Goal: Feedback & Contribution: Submit feedback/report problem

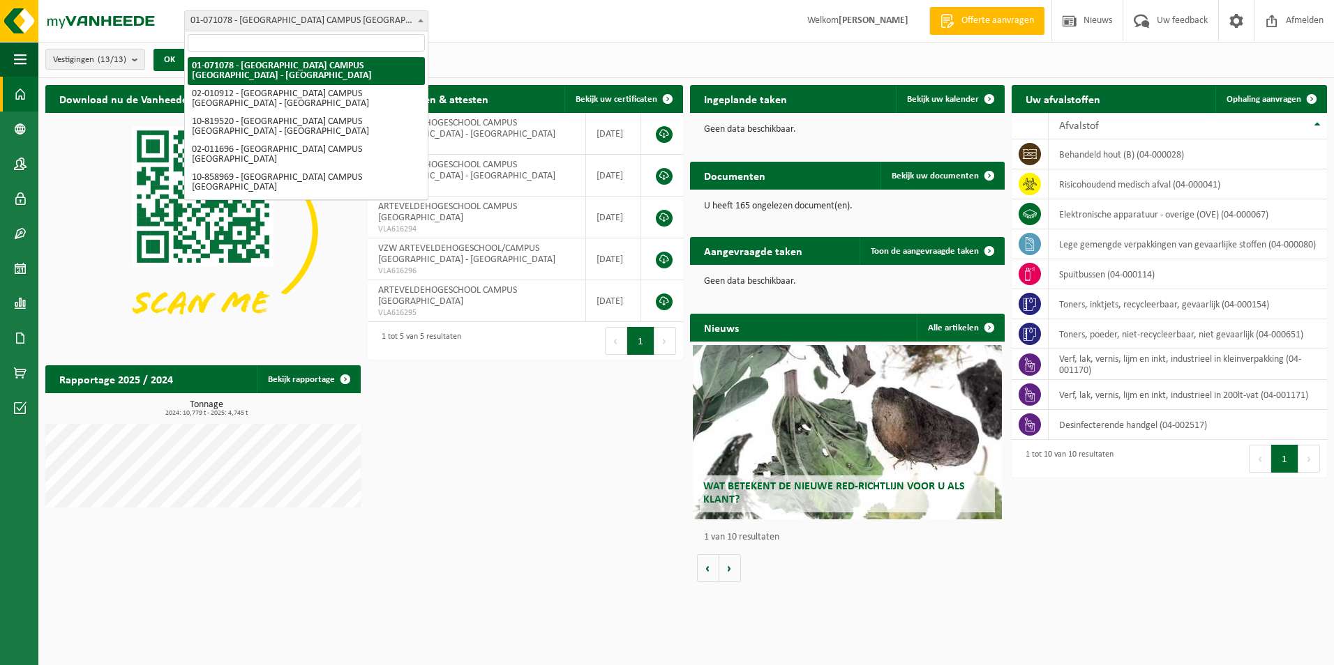
click at [418, 24] on span at bounding box center [421, 20] width 14 height 18
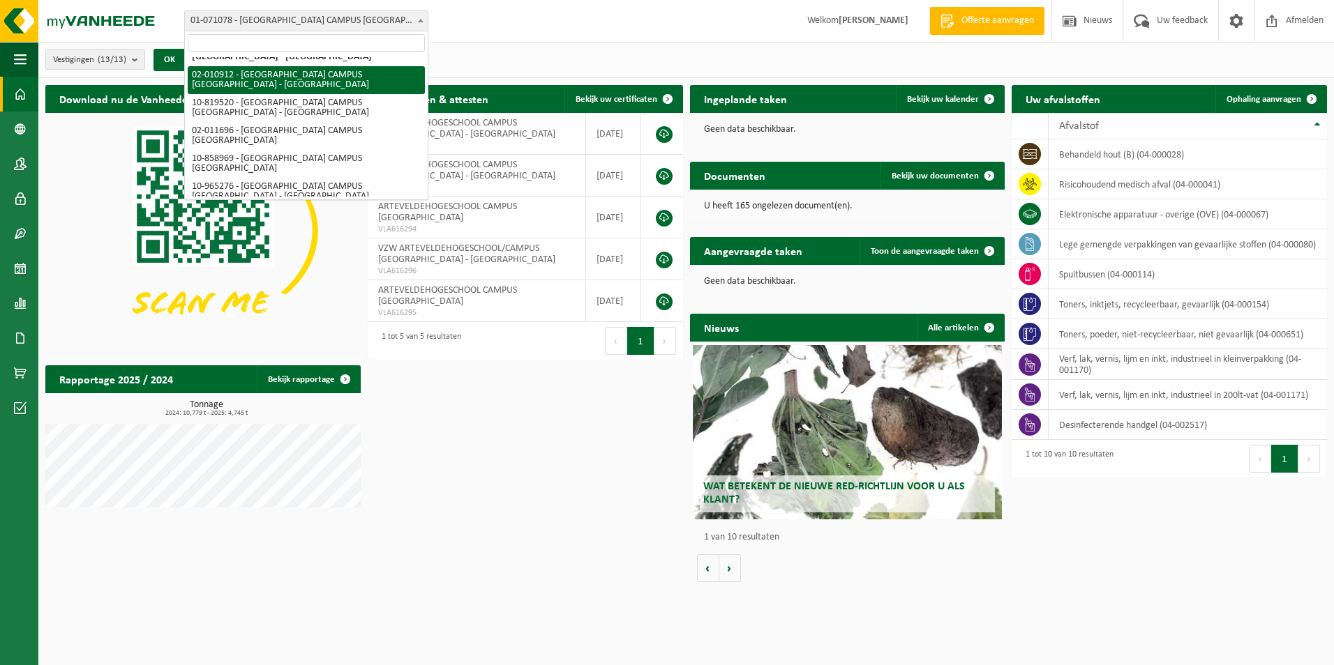
scroll to position [31, 0]
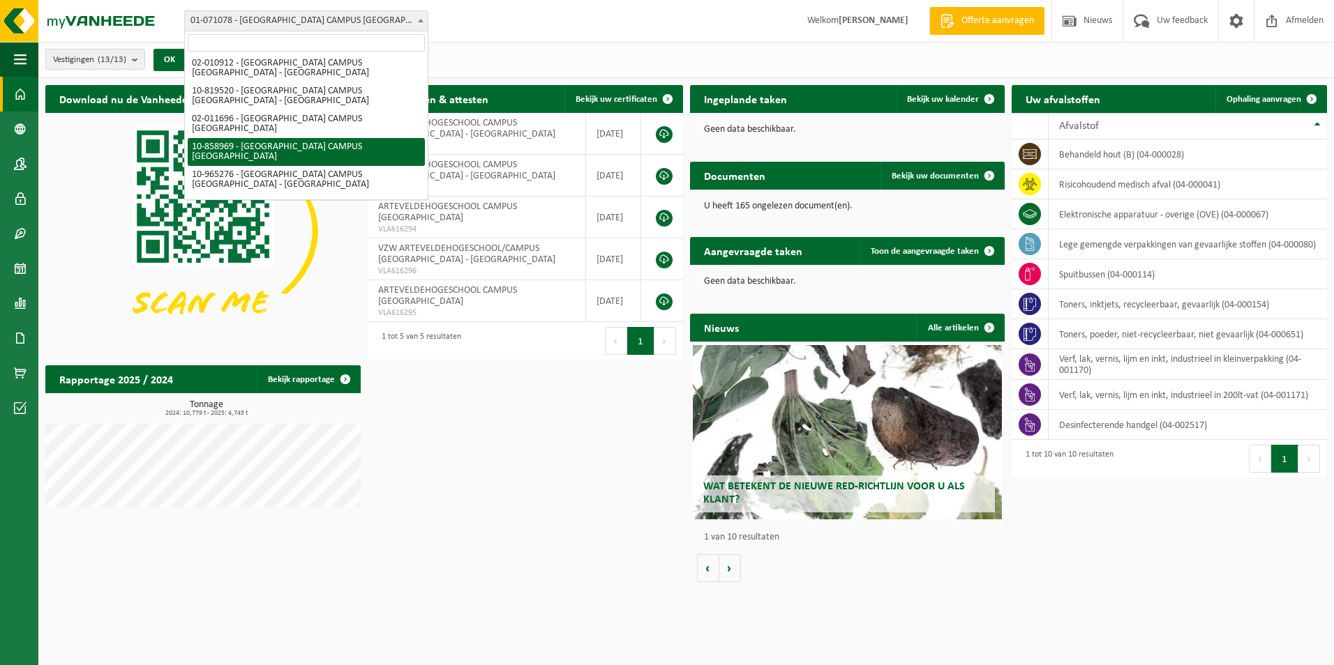
select select "99497"
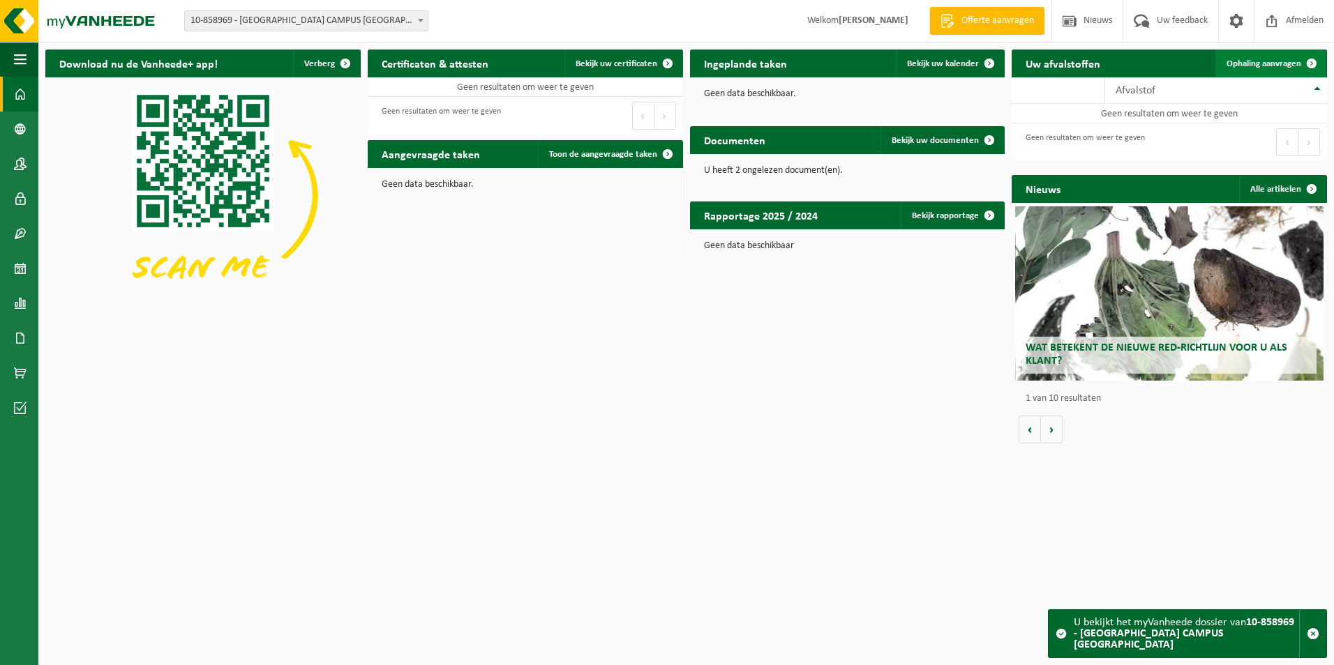
click at [1285, 57] on link "Ophaling aanvragen" at bounding box center [1270, 64] width 110 height 28
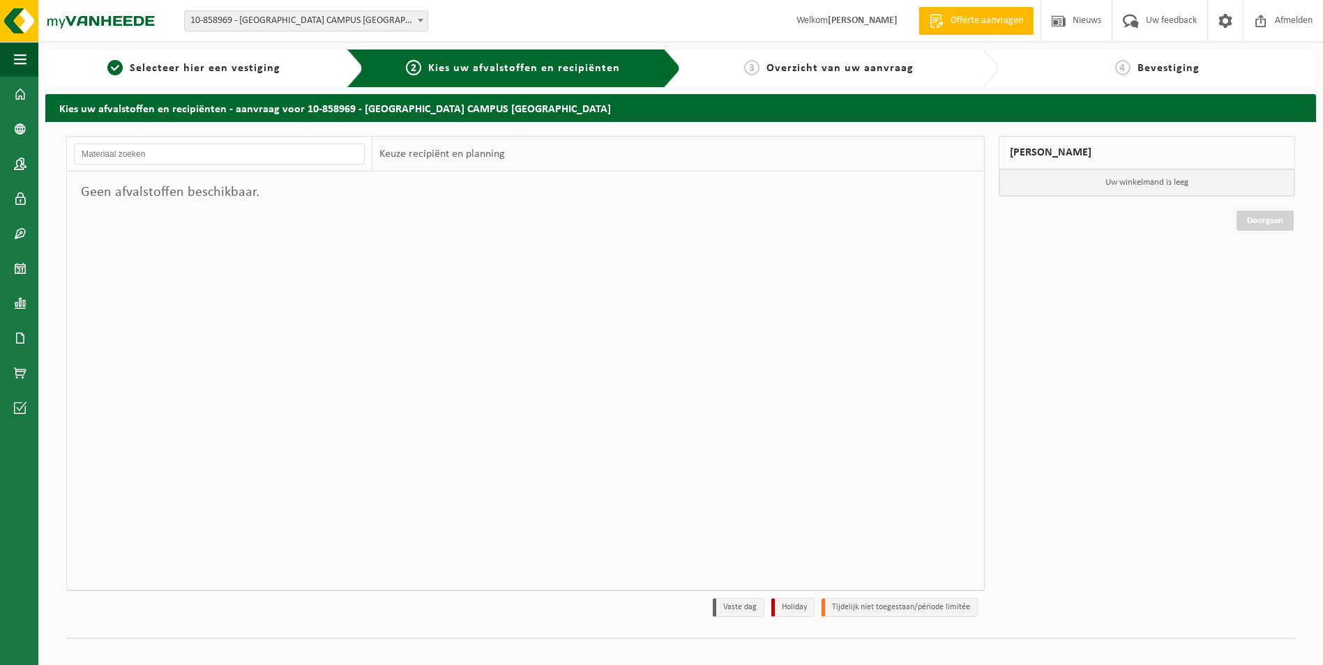
click at [813, 75] on div "3 Overzicht van uw aanvraag" at bounding box center [829, 68] width 283 height 17
click at [232, 70] on span "Selecteer hier een vestiging" at bounding box center [205, 68] width 151 height 11
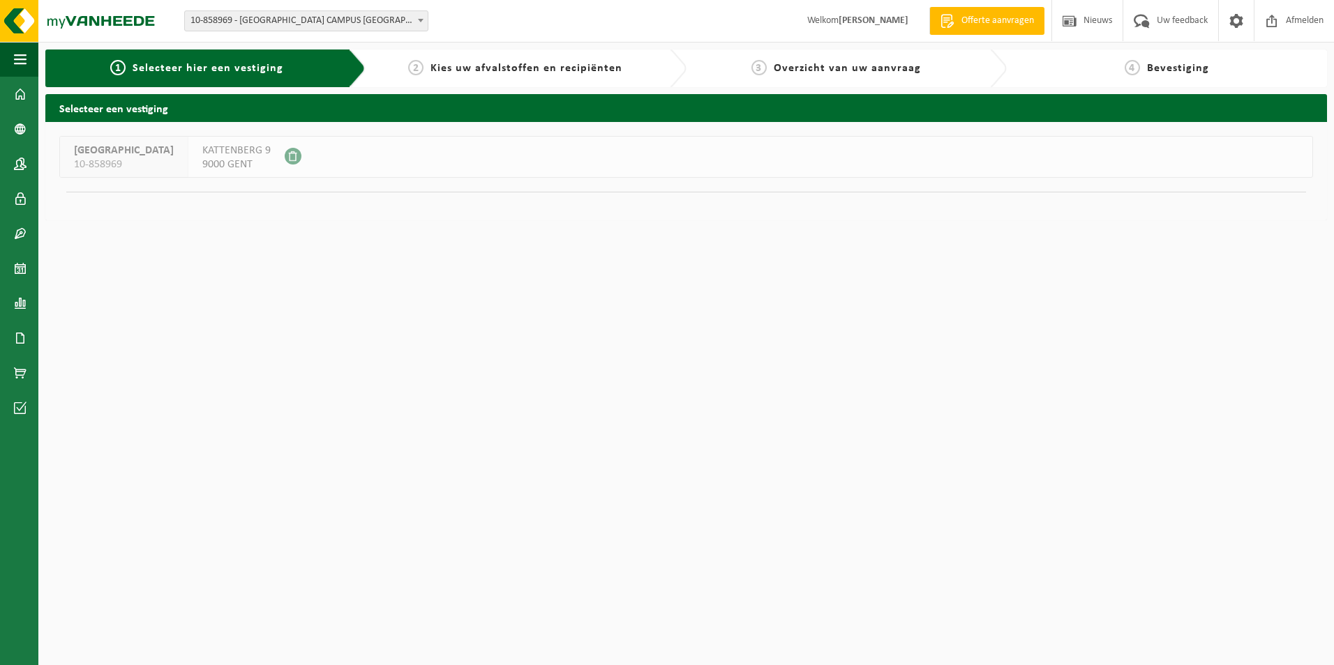
click at [425, 21] on span at bounding box center [421, 20] width 14 height 18
click at [508, 171] on div "ARTEVELDEHOGESCHOOL CAMPUS KATTENBERG 10-858969 KATTENBERG 9 9000 GENT" at bounding box center [686, 157] width 1254 height 42
click at [1182, 20] on span "Uw feedback" at bounding box center [1182, 20] width 58 height 41
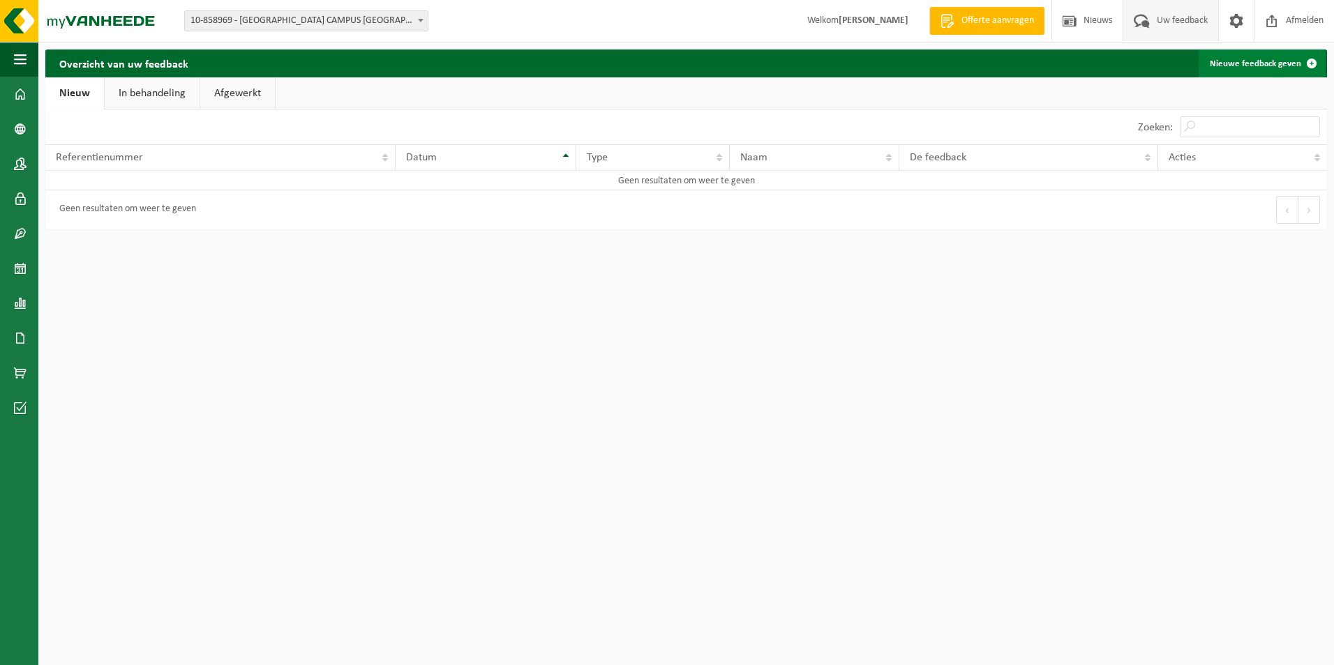
click at [1270, 63] on link "Nieuwe feedback geven" at bounding box center [1261, 64] width 127 height 28
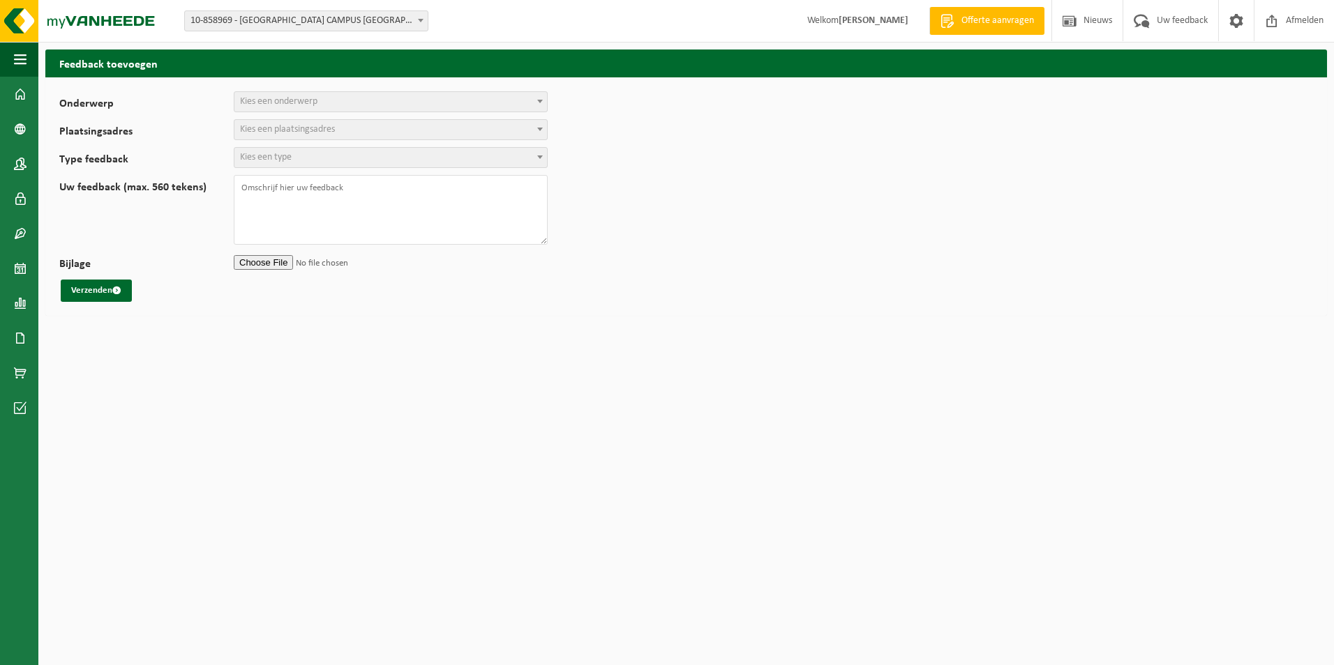
select select
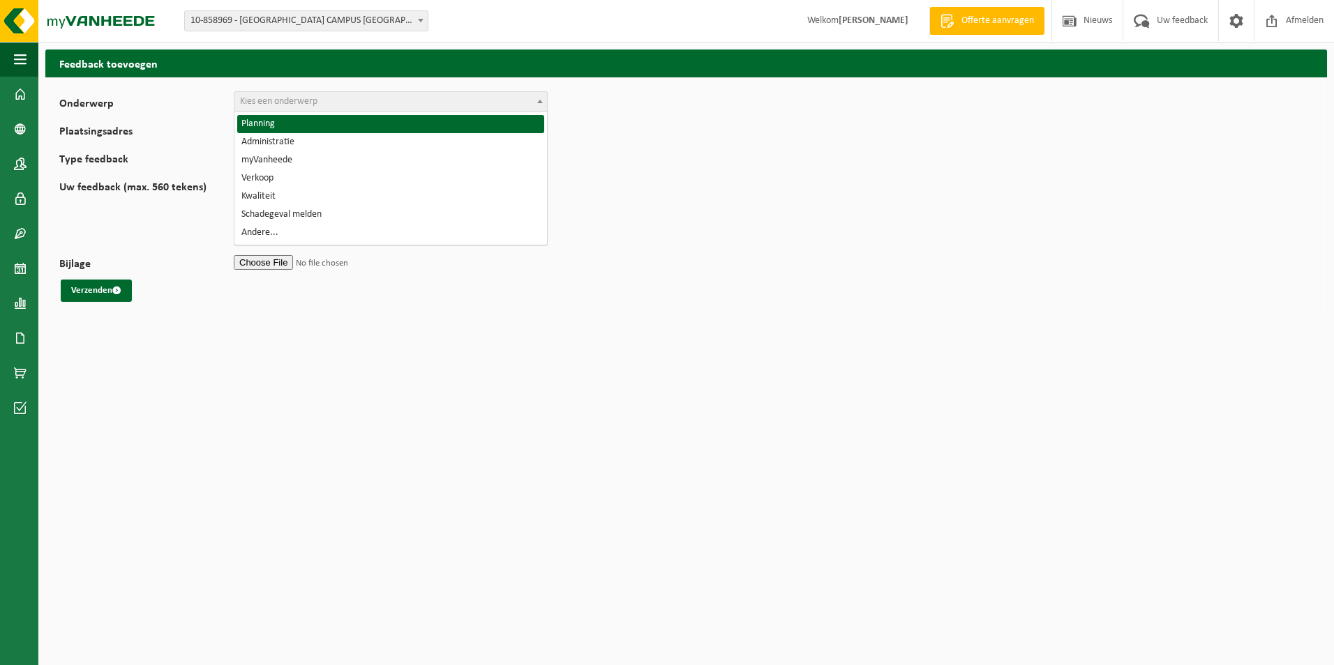
click at [321, 96] on span "Kies een onderwerp" at bounding box center [390, 102] width 313 height 20
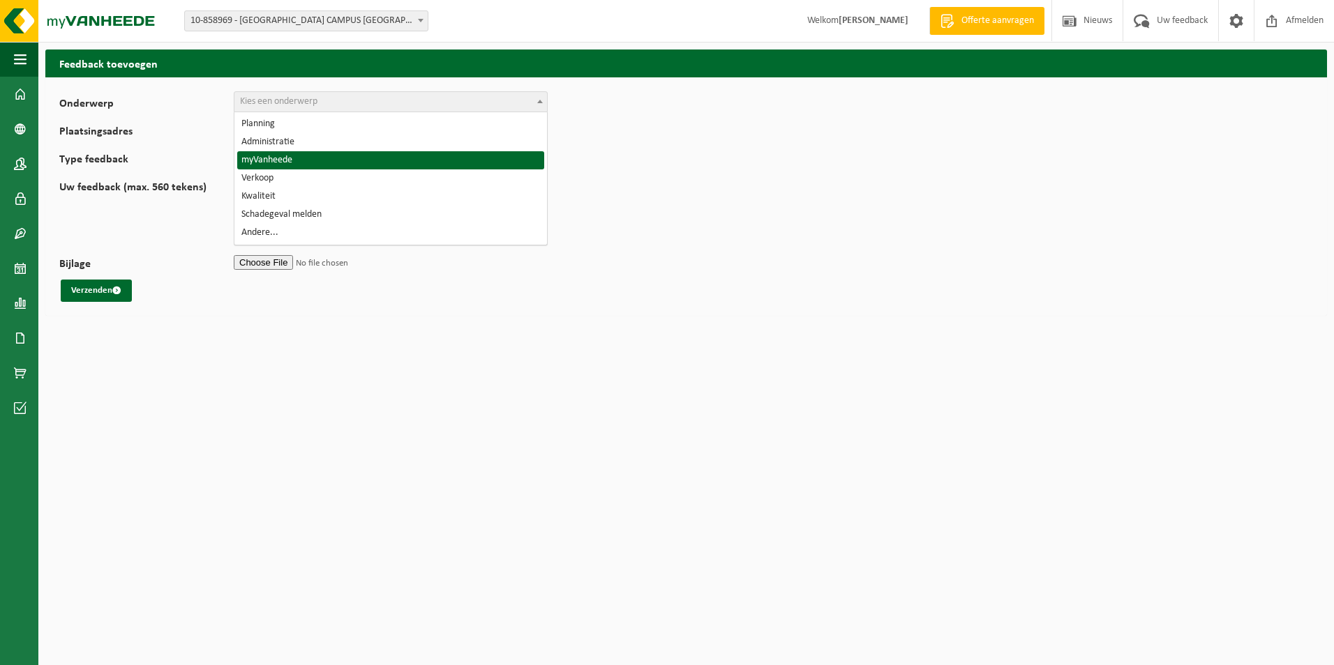
select select "11"
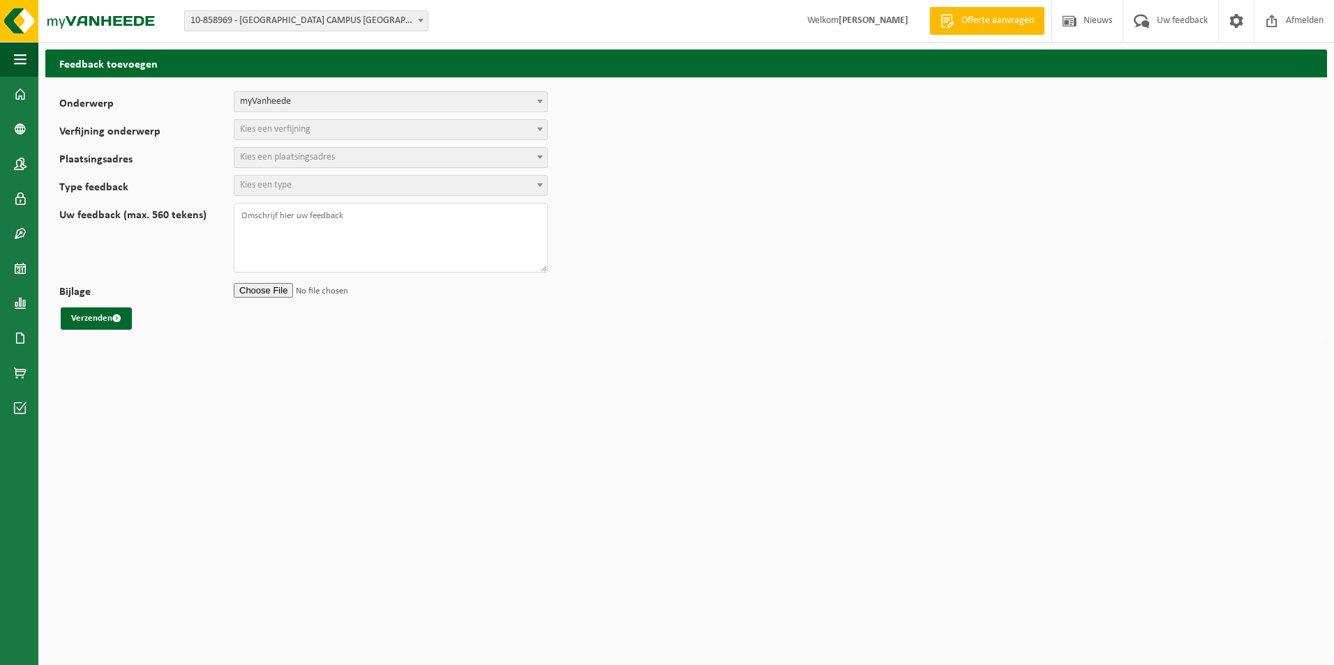
click at [296, 127] on span "Kies een verfijning" at bounding box center [275, 129] width 70 height 10
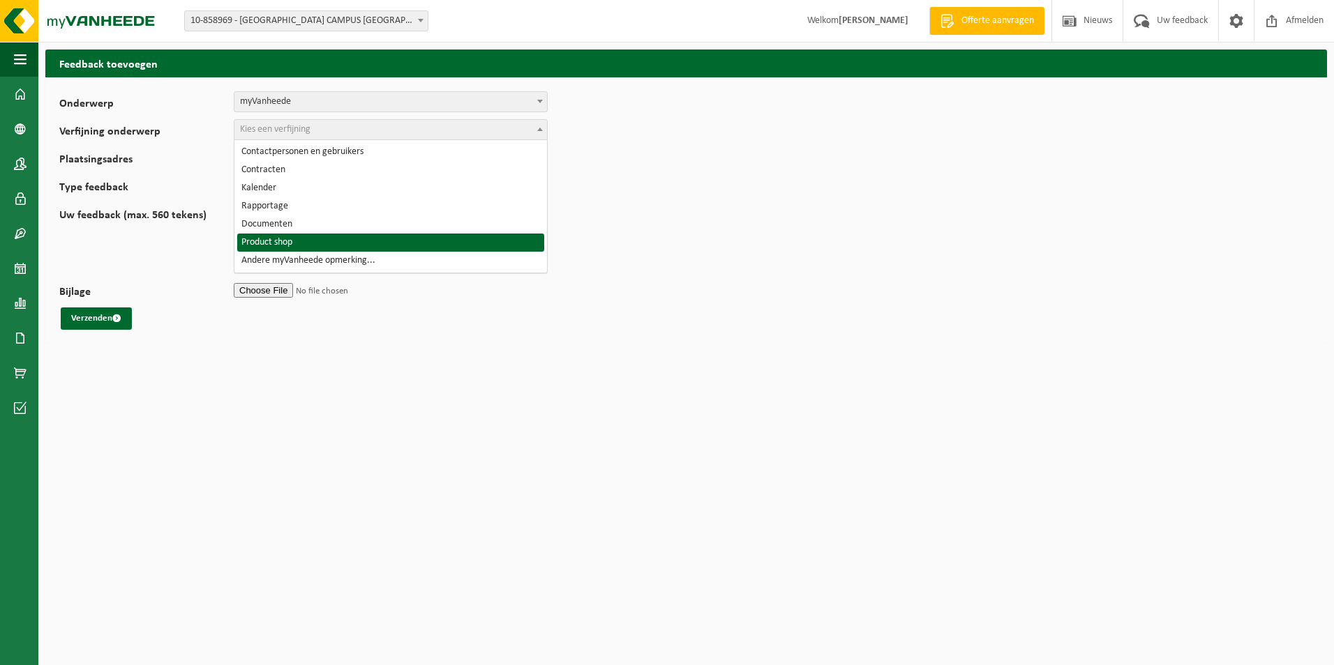
select select "17"
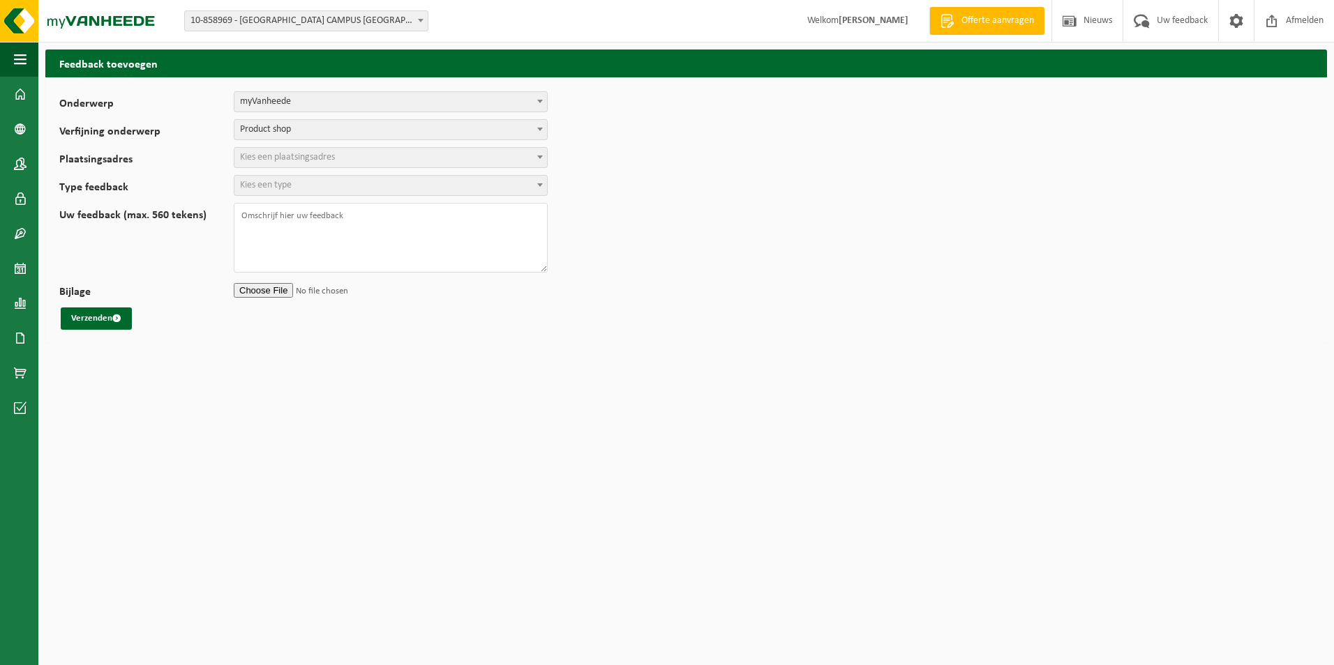
click at [302, 158] on span "Kies een plaatsingsadres" at bounding box center [287, 157] width 95 height 10
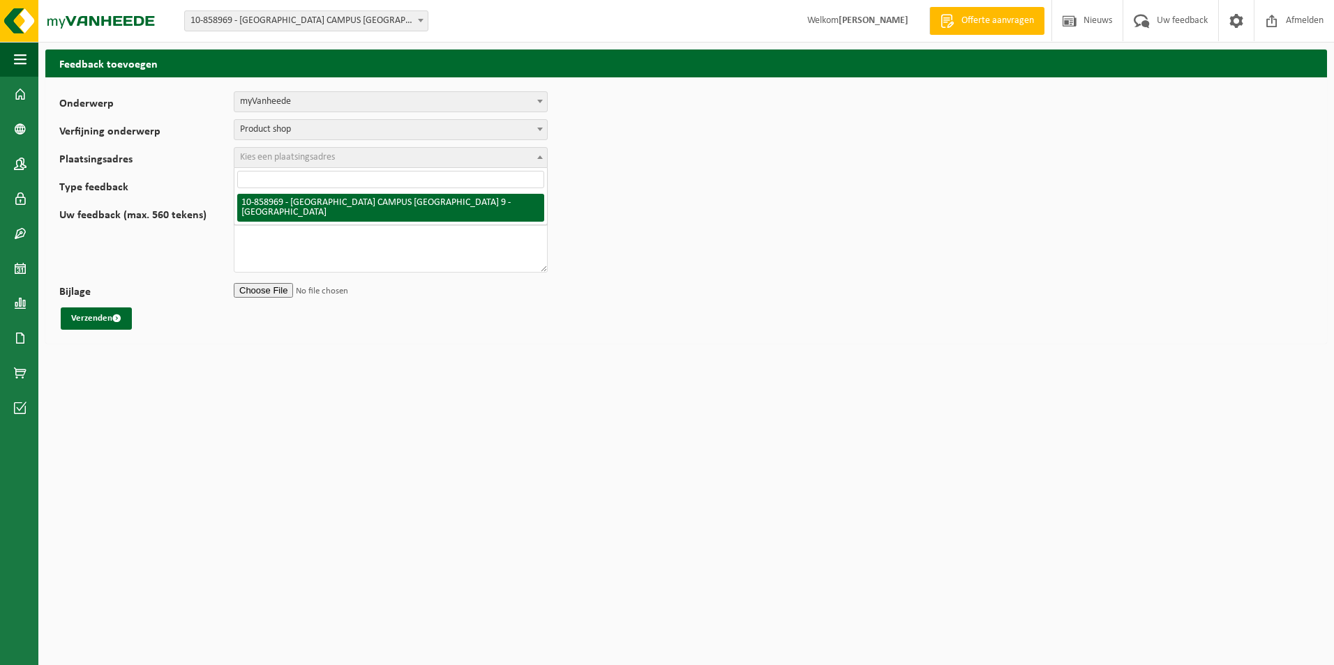
select select "99497"
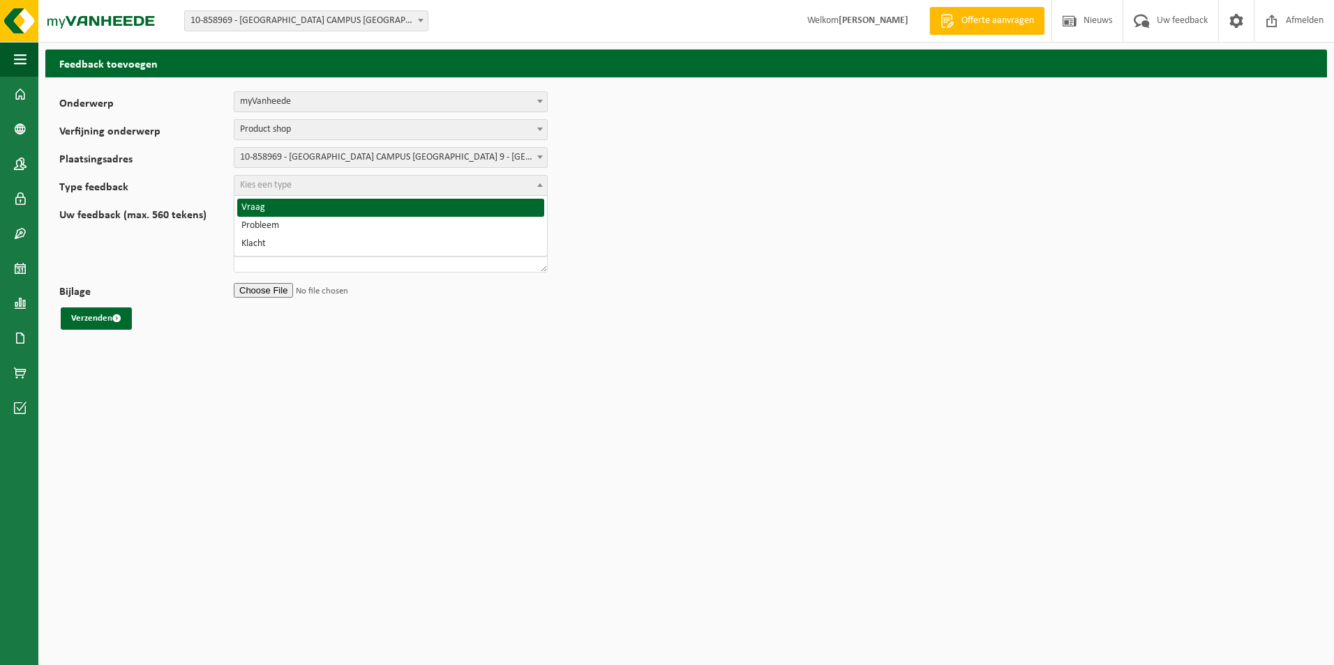
click at [274, 182] on span "Kies een type" at bounding box center [266, 185] width 52 height 10
select select "QUE"
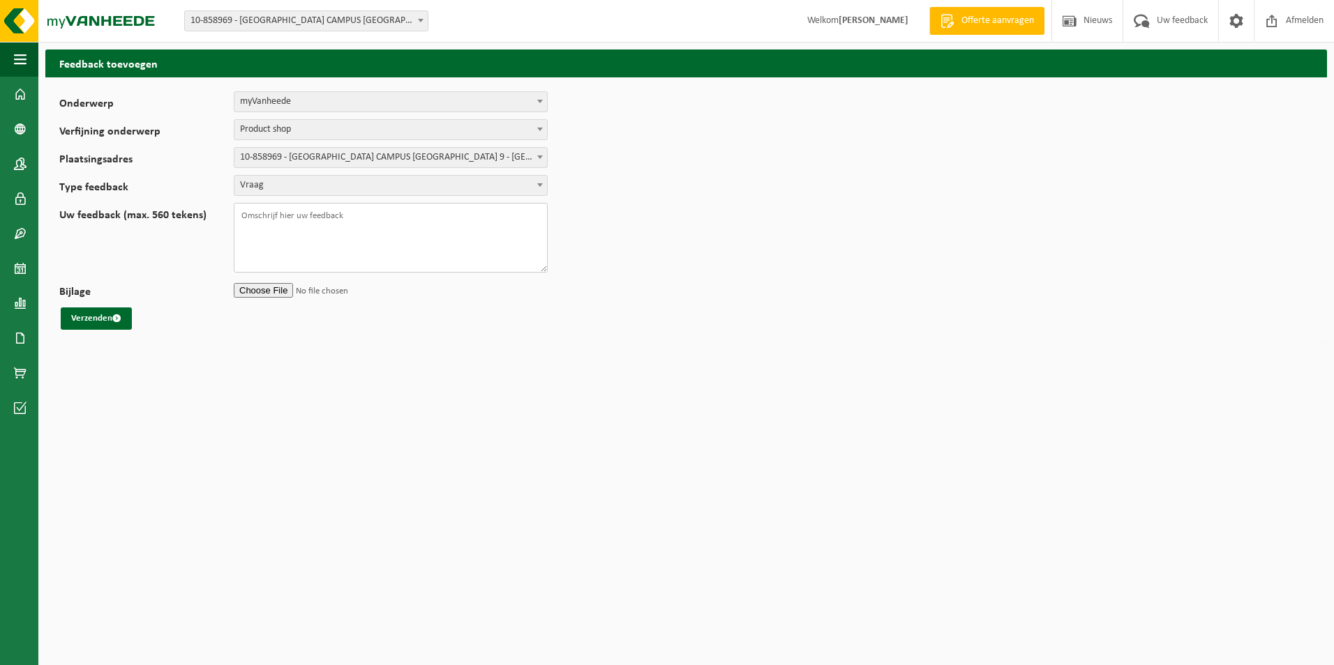
click at [265, 220] on textarea "Uw feedback (max. 560 tekens)" at bounding box center [391, 238] width 314 height 70
click at [263, 238] on textarea "Beste kan u een tonerdoos toevoegen aan dit plaatsingsadres" at bounding box center [391, 238] width 314 height 70
type textarea "Beste kan u in MyVanheede een tonerdoos toevoegen aan dit plaatsingsadres? Ik h…"
click at [91, 315] on button "Verzenden" at bounding box center [96, 319] width 71 height 22
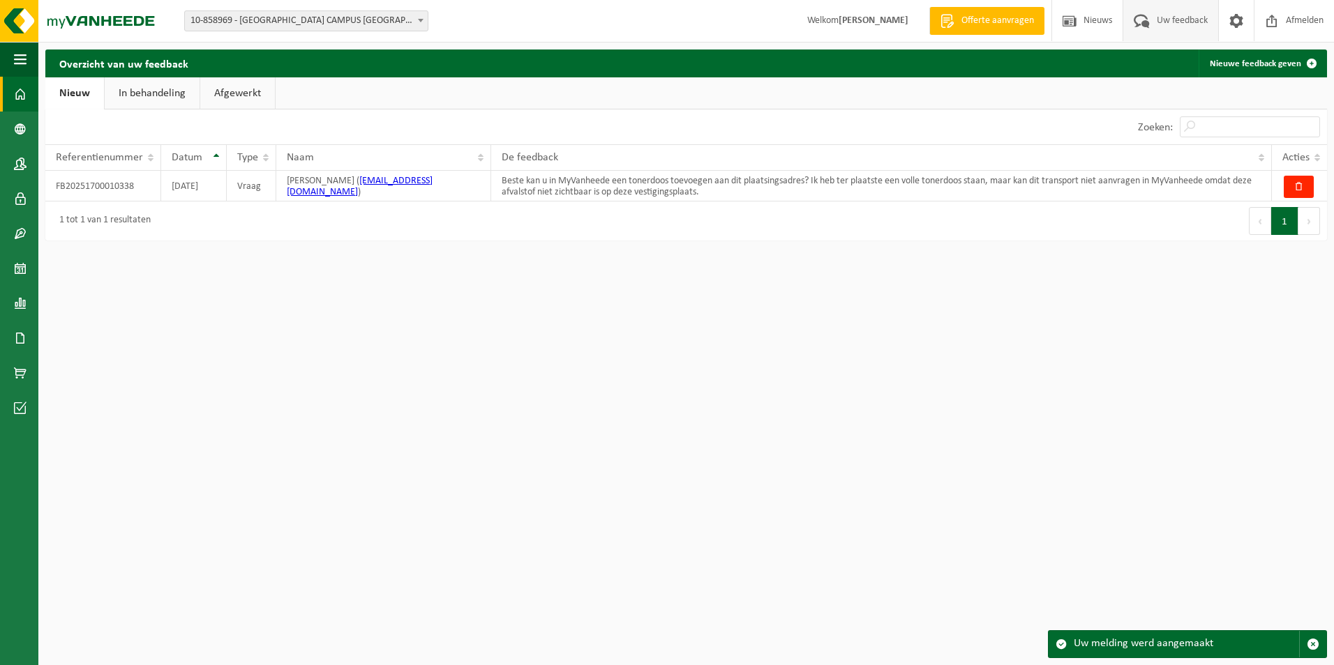
click at [10, 96] on link "Dashboard" at bounding box center [19, 94] width 38 height 35
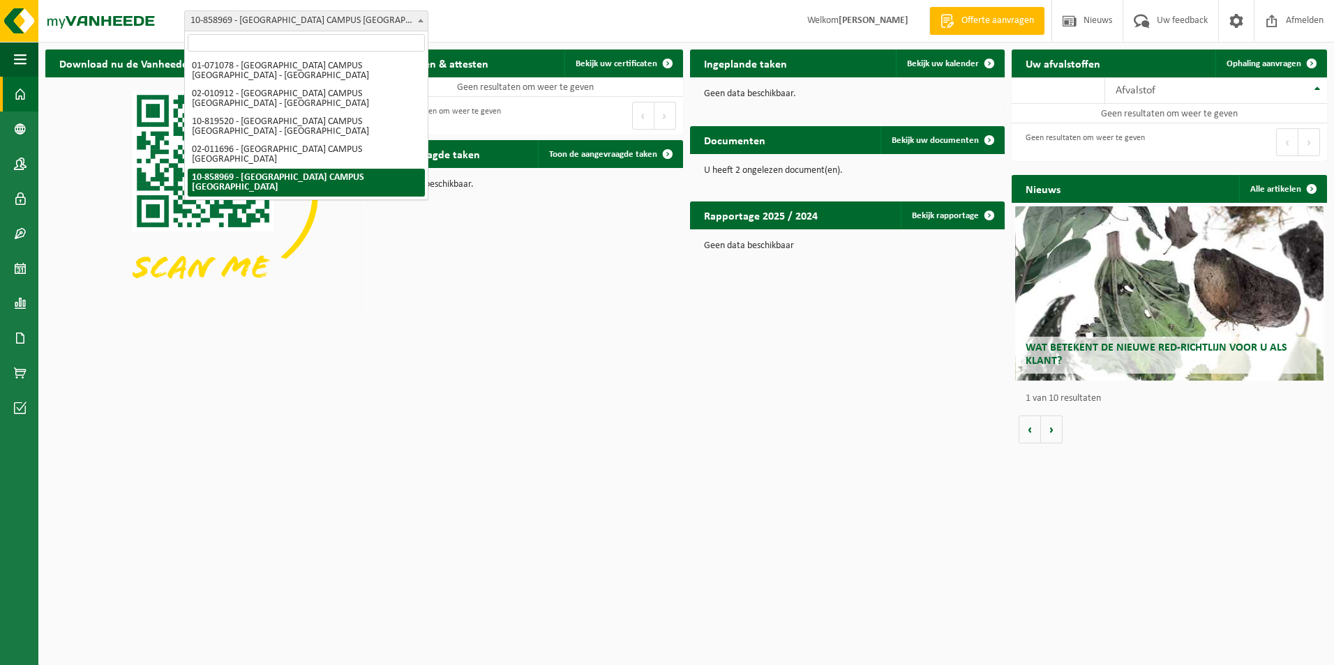
click at [423, 20] on b at bounding box center [421, 20] width 6 height 3
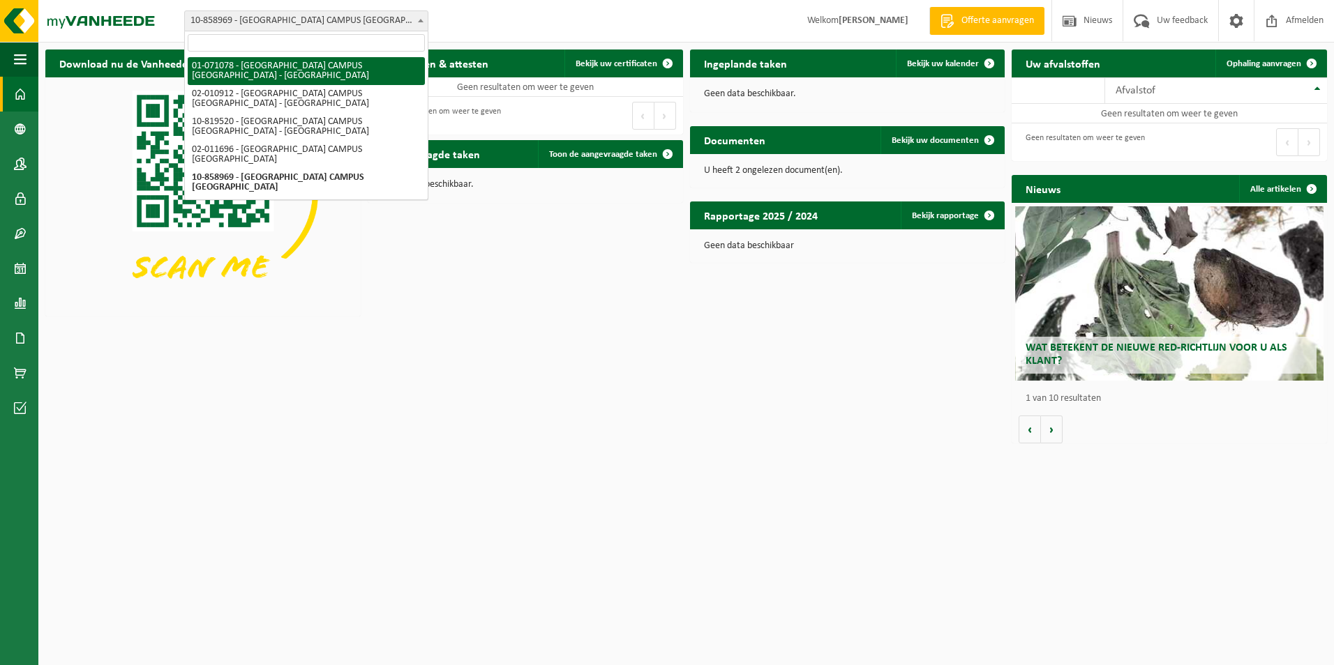
select select "24671"
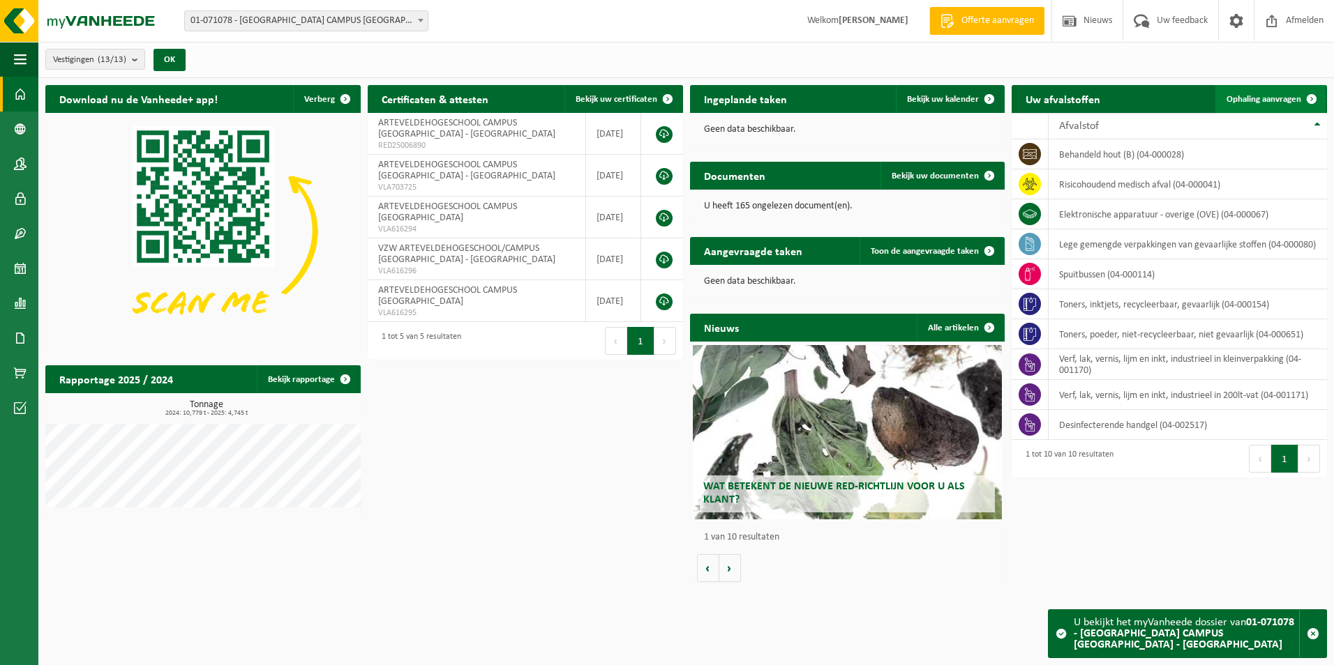
click at [1260, 93] on link "Ophaling aanvragen" at bounding box center [1270, 99] width 110 height 28
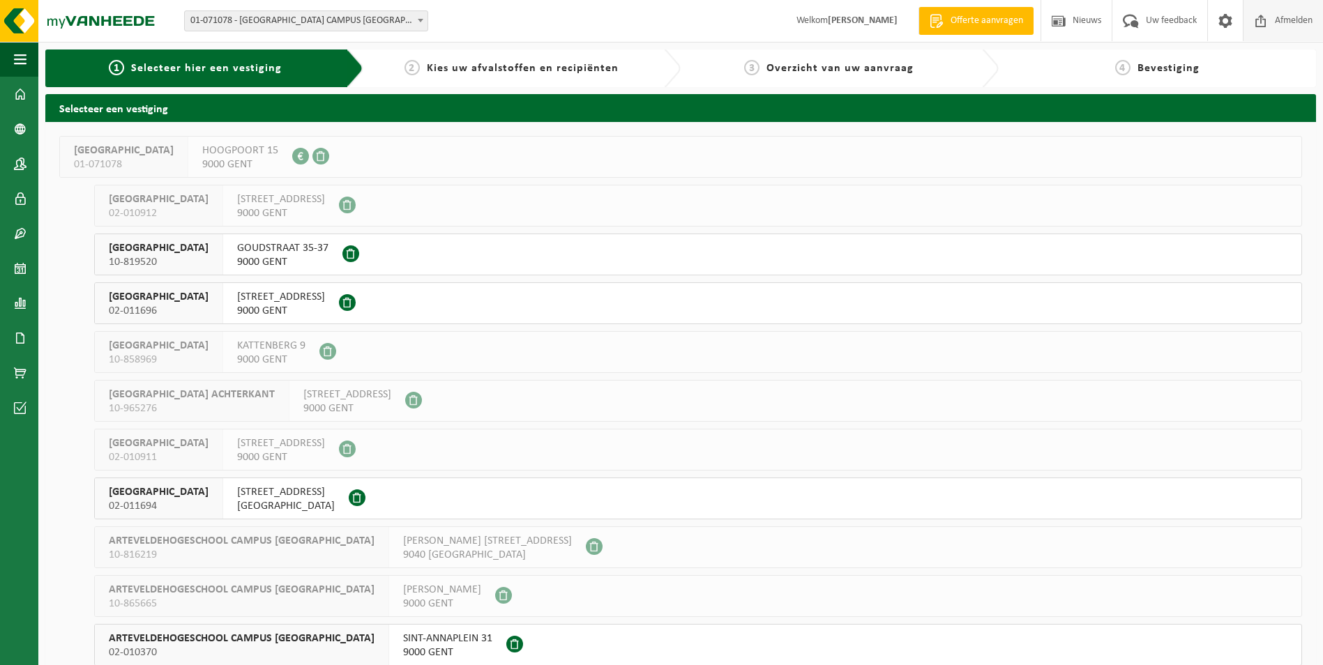
click at [1301, 15] on span "Afmelden" at bounding box center [1294, 20] width 45 height 41
